Goal: Transaction & Acquisition: Purchase product/service

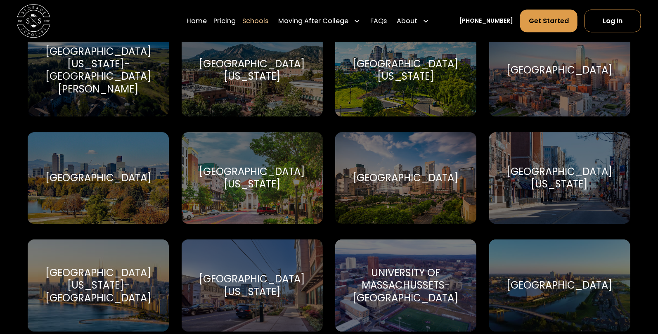
scroll to position [4060, 0]
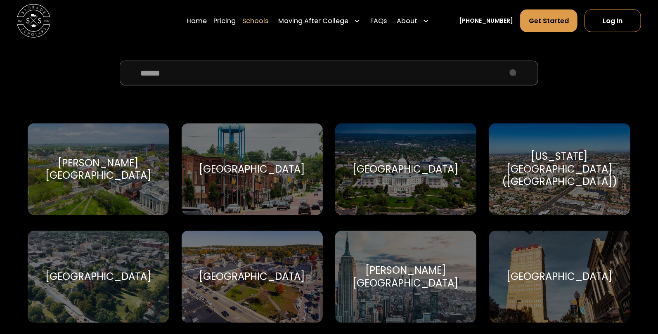
scroll to position [0, 0]
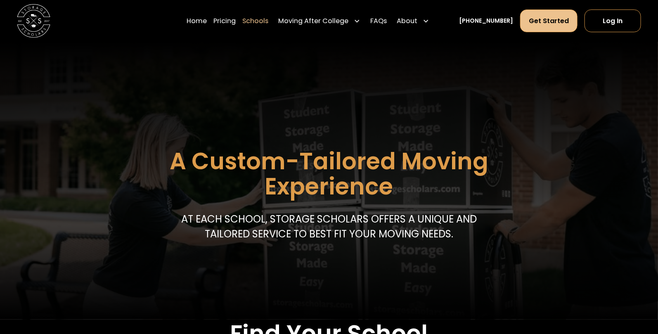
click at [522, 28] on link "Get Started" at bounding box center [549, 20] width 58 height 23
click at [213, 28] on link "Pricing" at bounding box center [224, 21] width 22 height 24
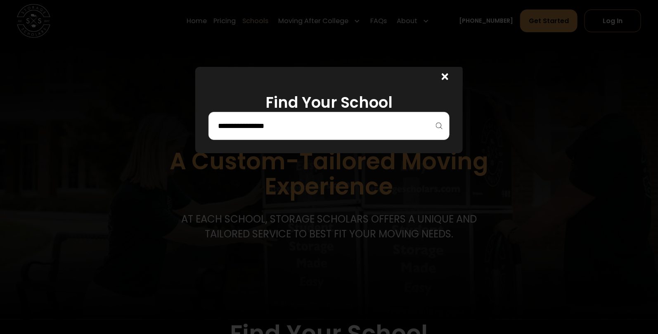
click at [275, 133] on input "search" at bounding box center [329, 126] width 224 height 14
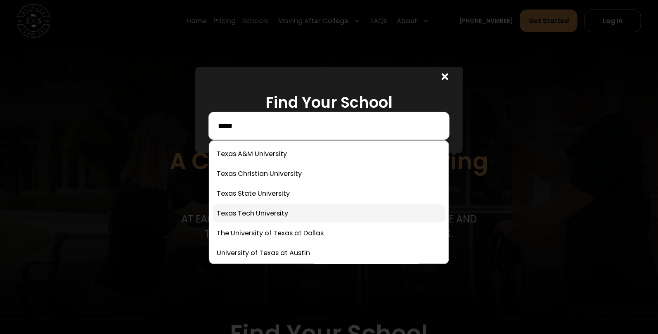
type input "*****"
click at [227, 222] on link at bounding box center [328, 213] width 233 height 18
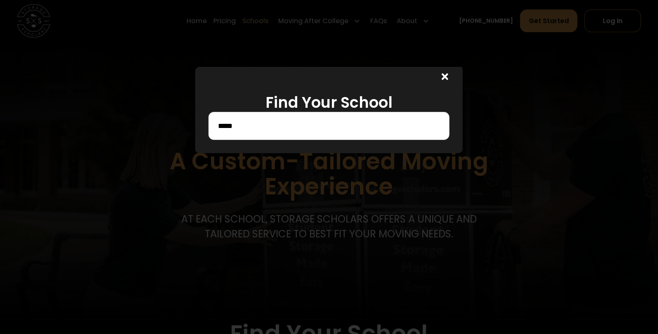
scroll to position [39, 0]
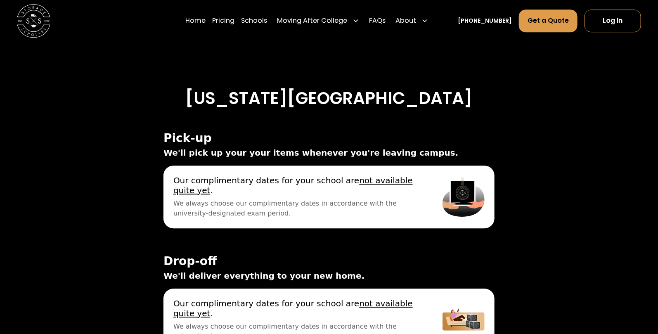
scroll to position [2552, 0]
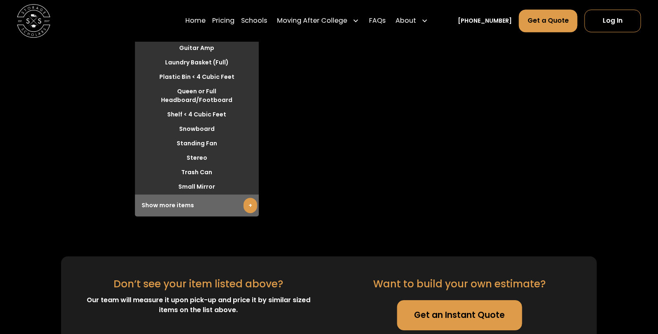
scroll to position [2555, 0]
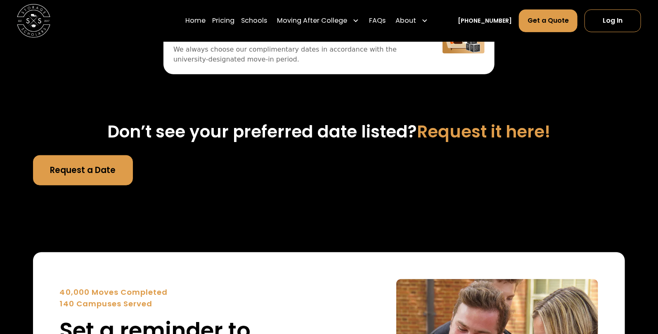
scroll to position [3175, 0]
